Goal: Information Seeking & Learning: Check status

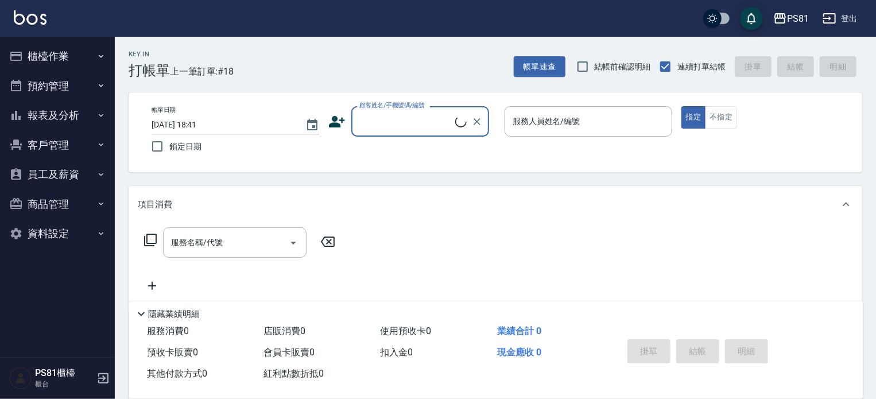
click at [57, 110] on button "報表及分析" at bounding box center [58, 115] width 106 height 30
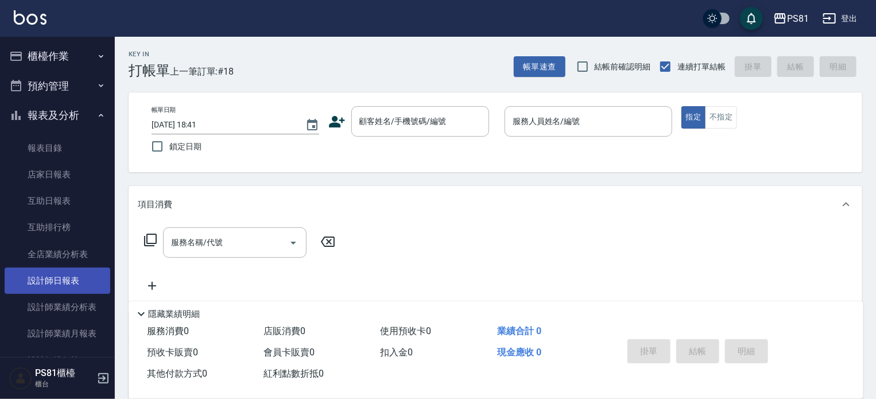
click at [69, 278] on link "設計師日報表" at bounding box center [58, 281] width 106 height 26
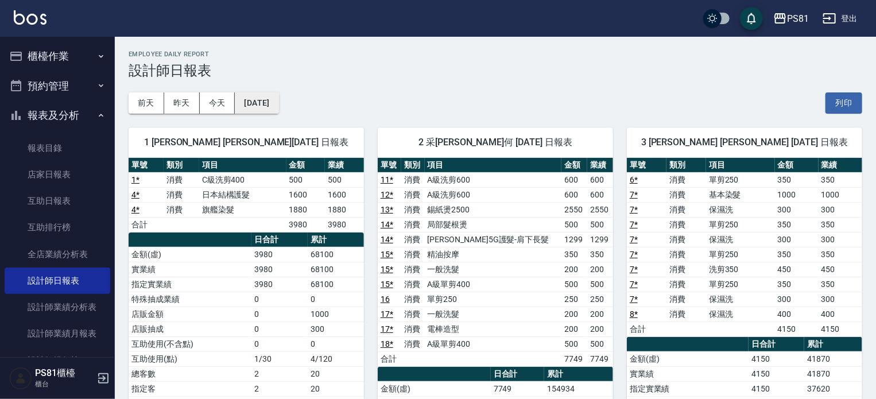
click at [266, 93] on button "[DATE]" at bounding box center [257, 102] width 44 height 21
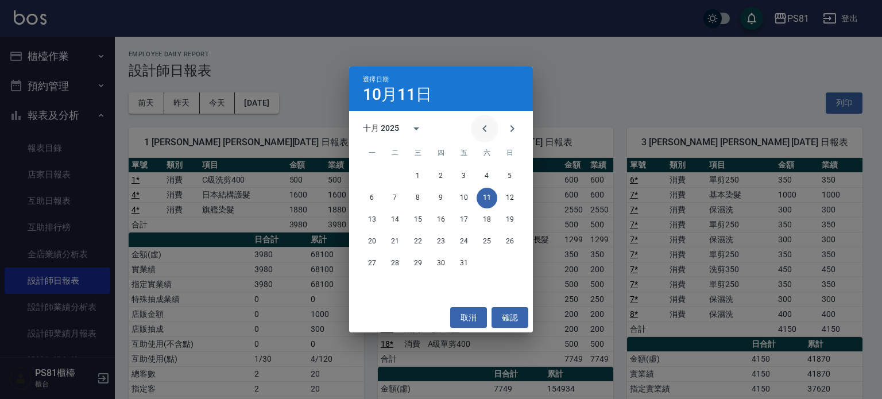
click at [488, 123] on icon "Previous month" at bounding box center [485, 129] width 14 height 14
click at [391, 265] on button "30" at bounding box center [395, 263] width 21 height 21
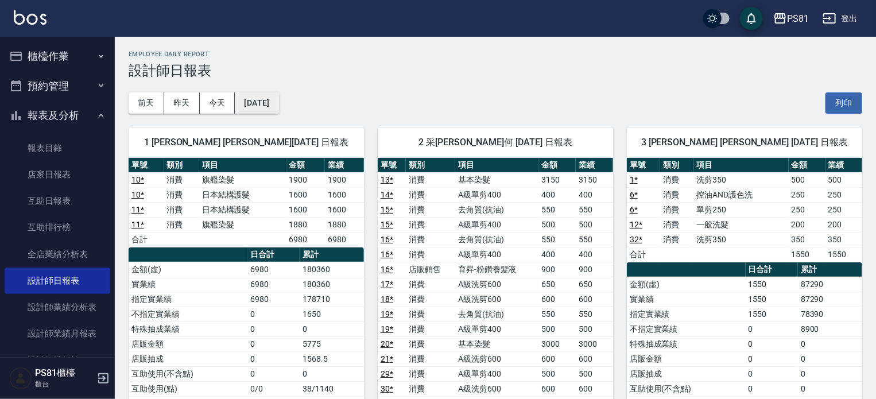
click at [278, 104] on button "[DATE]" at bounding box center [257, 102] width 44 height 21
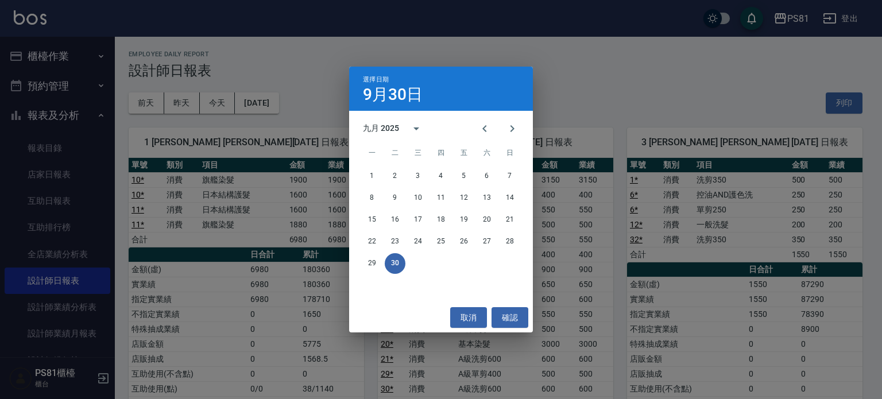
click at [575, 84] on div "選擇日期 9月30日 九月 2025 一 二 三 四 五 六 日 1 2 3 4 5 6 7 8 9 10 11 12 13 14 15 16 17 18 1…" at bounding box center [441, 199] width 882 height 399
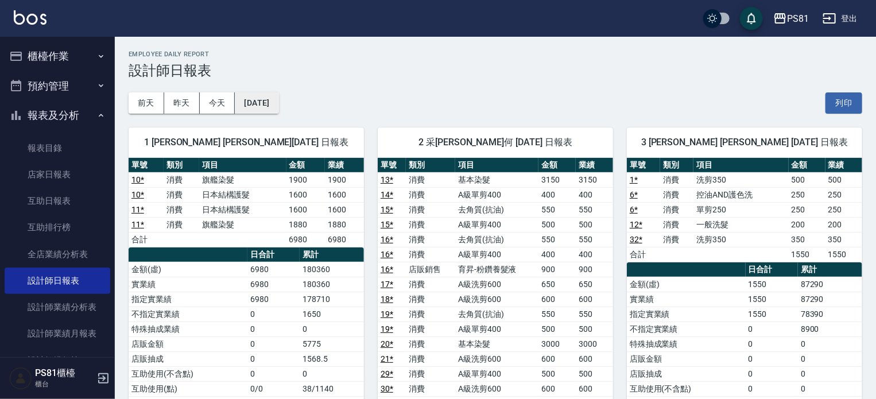
click at [277, 98] on button "[DATE]" at bounding box center [257, 102] width 44 height 21
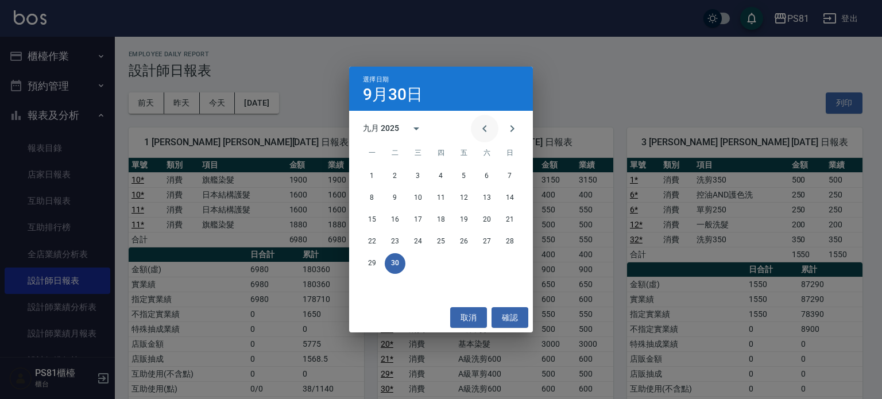
click at [489, 126] on icon "Previous month" at bounding box center [485, 129] width 14 height 14
click at [509, 266] on button "31" at bounding box center [509, 263] width 21 height 21
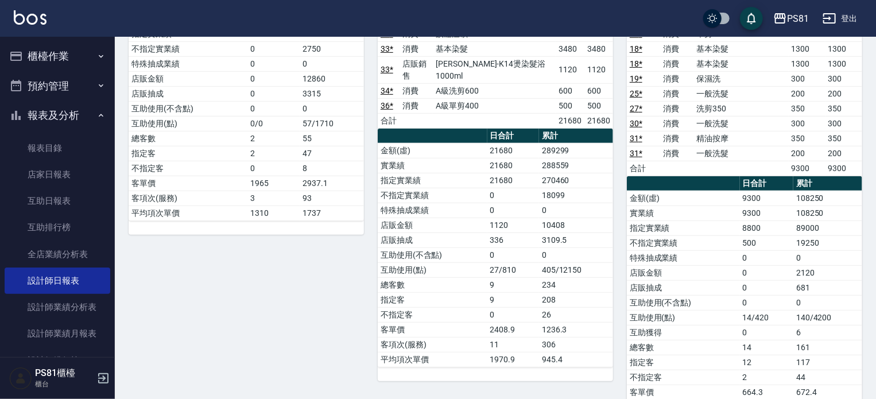
scroll to position [57, 0]
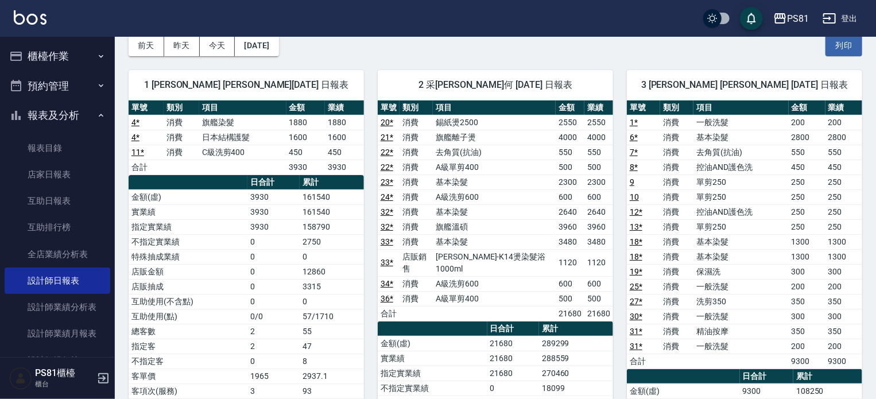
click at [819, 319] on td "300" at bounding box center [807, 316] width 37 height 15
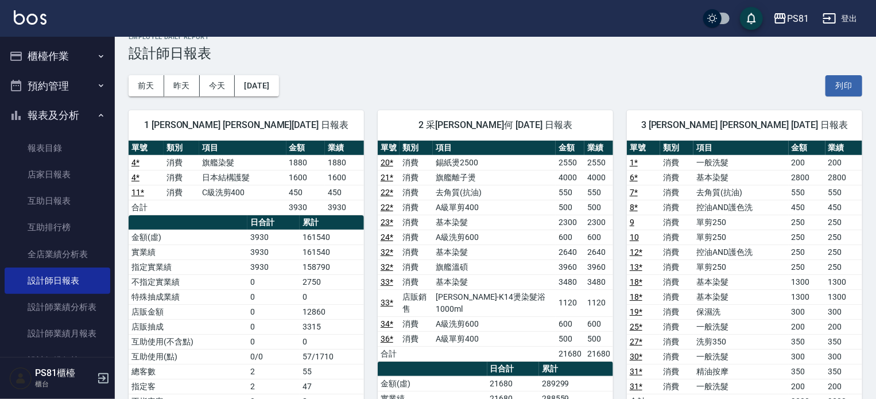
scroll to position [0, 0]
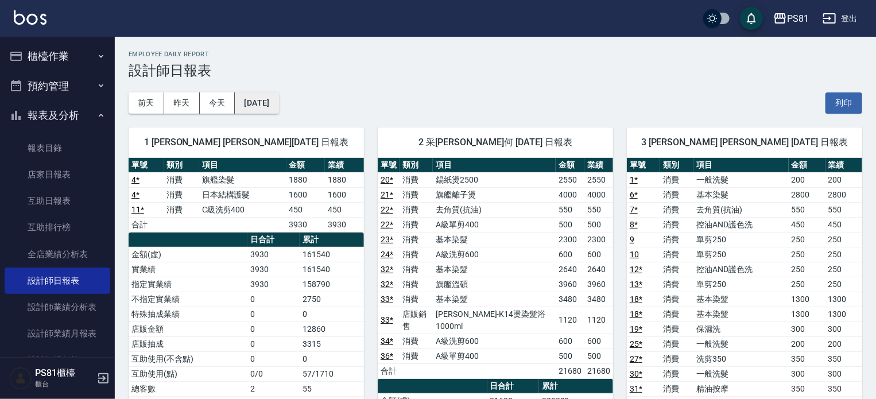
click at [277, 102] on button "[DATE]" at bounding box center [257, 102] width 44 height 21
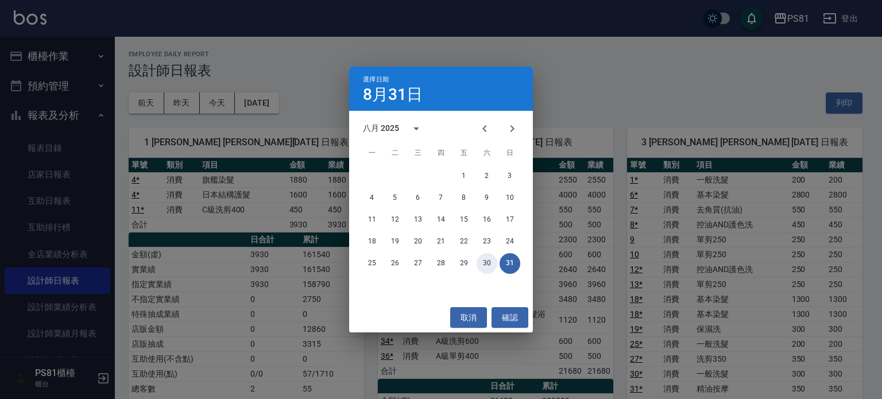
click at [491, 262] on button "30" at bounding box center [486, 263] width 21 height 21
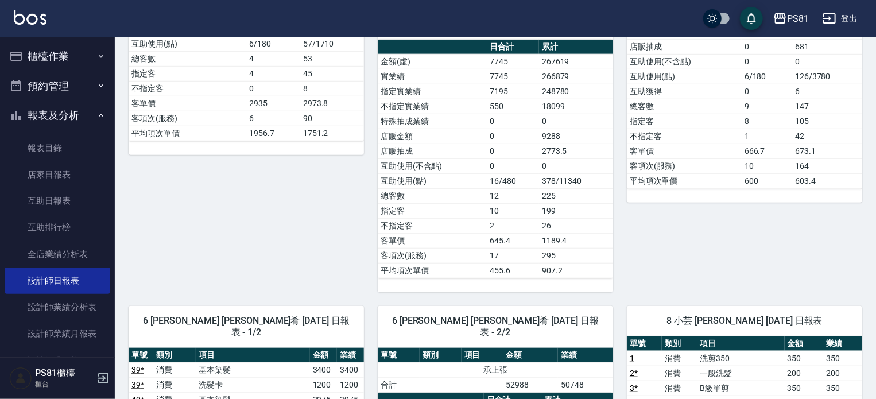
scroll to position [689, 0]
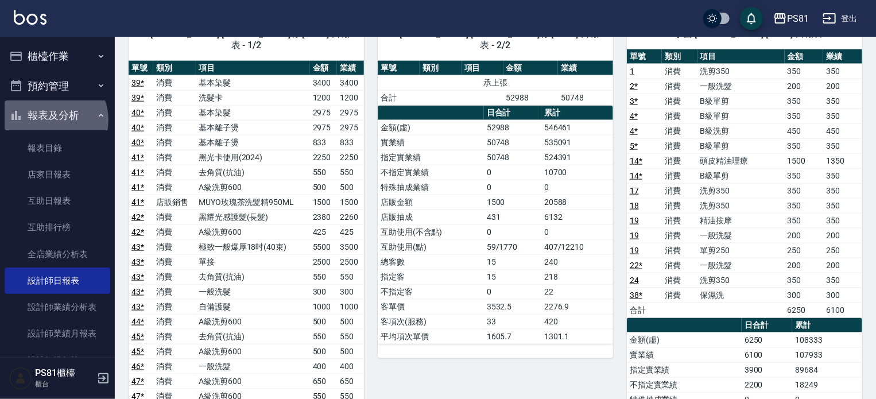
click at [51, 120] on button "報表及分析" at bounding box center [58, 115] width 106 height 30
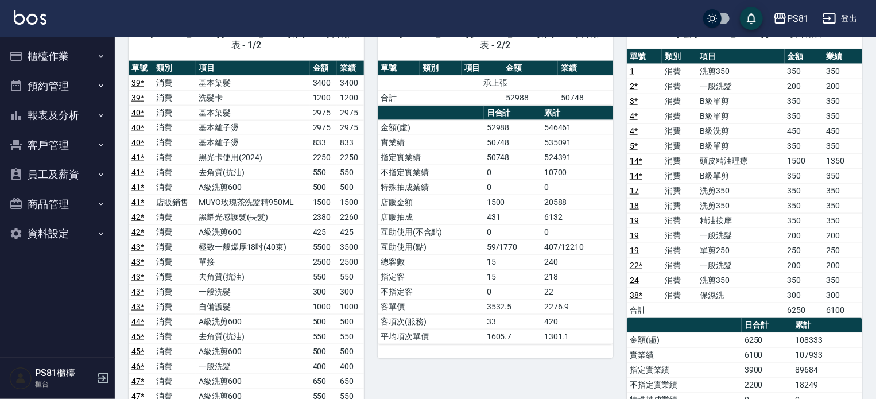
click at [64, 57] on button "櫃檯作業" at bounding box center [58, 56] width 106 height 30
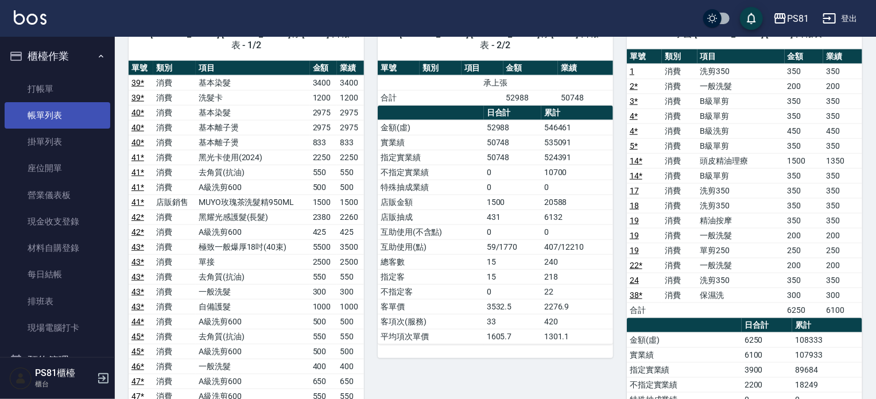
click at [62, 103] on link "帳單列表" at bounding box center [58, 115] width 106 height 26
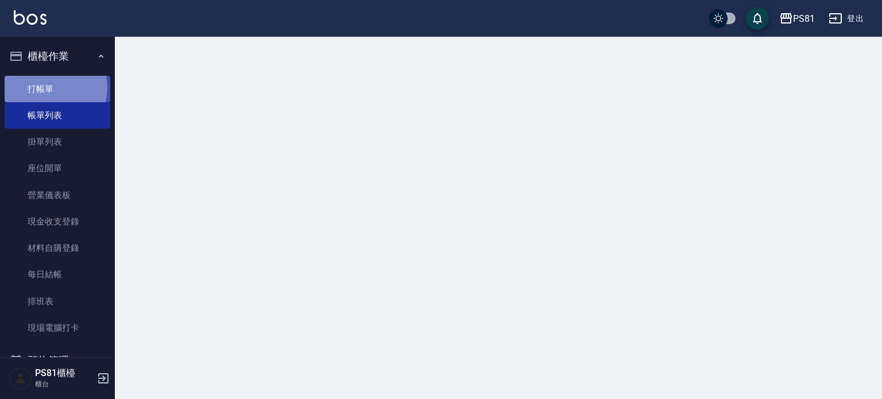
click at [55, 87] on html "PS81 登出 櫃檯作業 打帳單 帳單列表 掛單列表 座位開單 營業儀表板 現金收支登錄 材料自購登錄 每日結帳 排班表 現場電腦打卡 預約管理 預約管理 單…" at bounding box center [441, 199] width 882 height 399
